Goal: Task Accomplishment & Management: Manage account settings

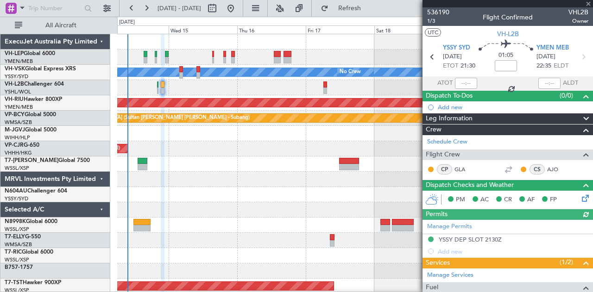
scroll to position [161, 0]
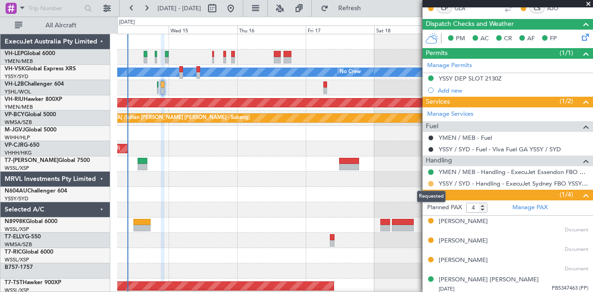
click at [432, 181] on button at bounding box center [431, 184] width 6 height 6
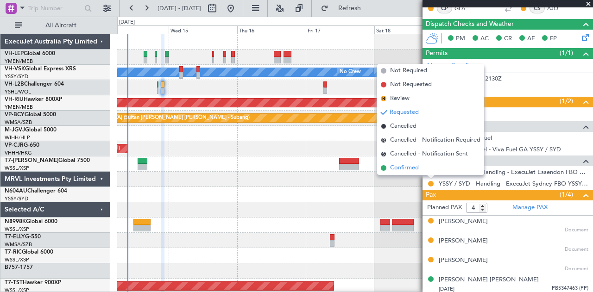
click at [412, 168] on span "Confirmed" at bounding box center [404, 168] width 29 height 9
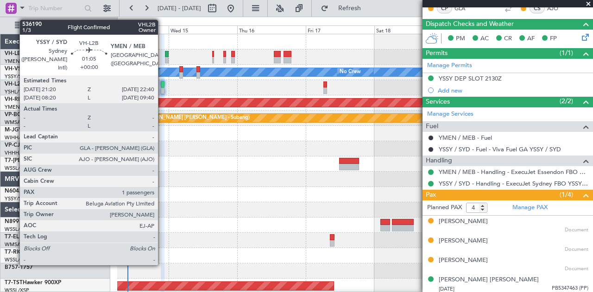
click at [163, 88] on div at bounding box center [163, 91] width 4 height 6
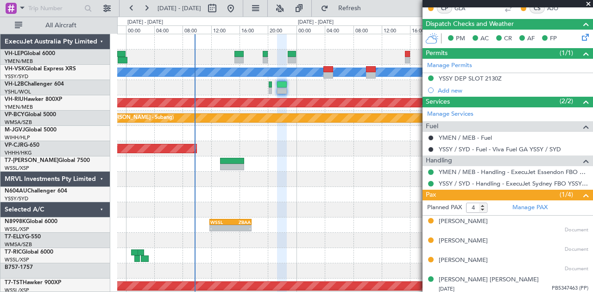
click at [307, 132] on div "[PERSON_NAME] Planned Maint [GEOGRAPHIC_DATA] ([GEOGRAPHIC_DATA]) Planned Maint…" at bounding box center [355, 286] width 476 height 505
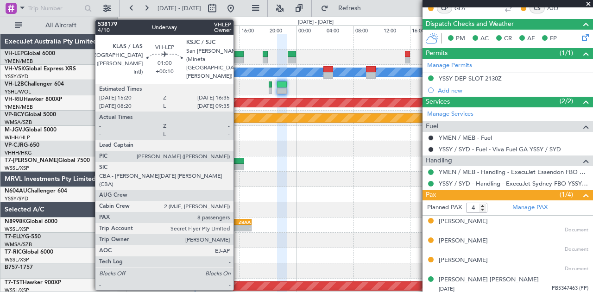
click at [238, 61] on div at bounding box center [239, 60] width 9 height 6
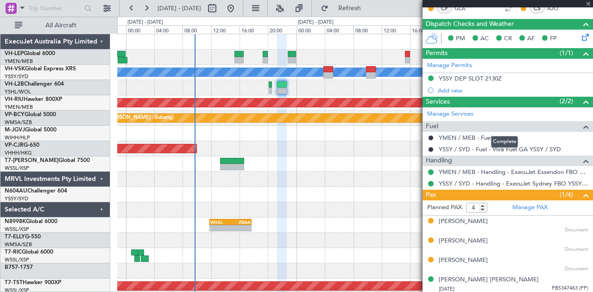
scroll to position [57, 0]
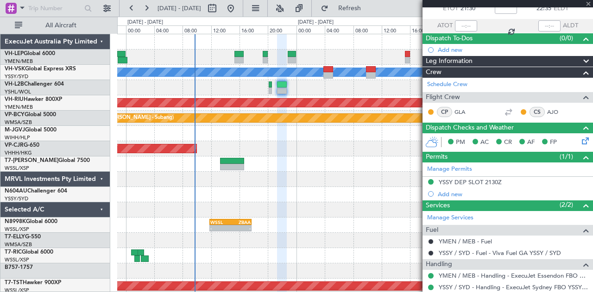
type input "+00:10"
type input "8"
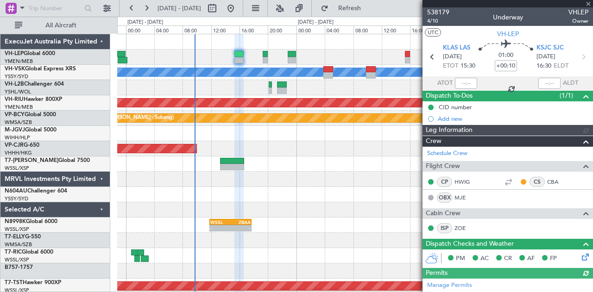
type input "[PERSON_NAME] (LEU)"
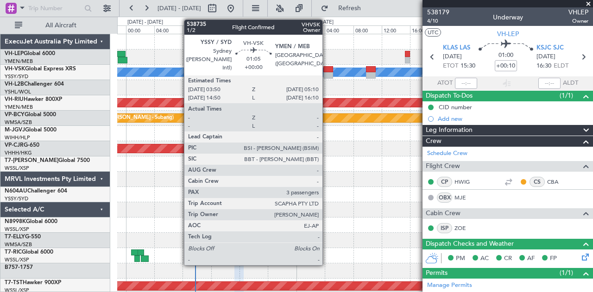
click at [327, 72] on div at bounding box center [329, 75] width 10 height 6
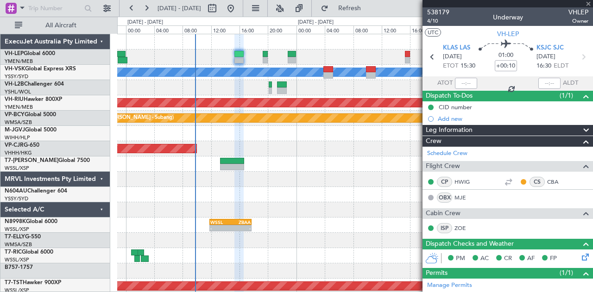
type input "3"
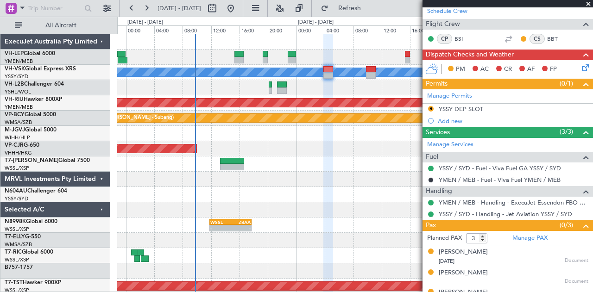
scroll to position [144, 0]
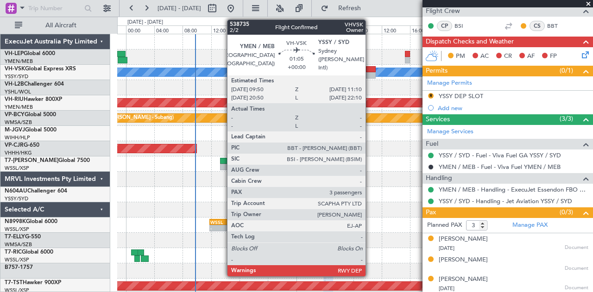
click at [370, 71] on div at bounding box center [371, 69] width 10 height 6
